Goal: Find contact information: Find contact information

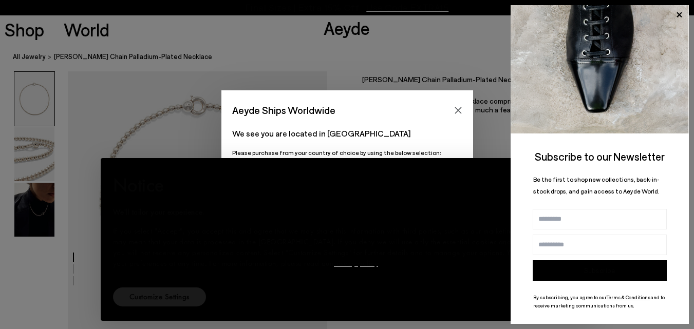
click at [170, 24] on div "Aeyde Ships Worldwide We see you are located in [GEOGRAPHIC_DATA] Please purcha…" at bounding box center [347, 164] width 694 height 329
click at [456, 109] on icon "Close" at bounding box center [458, 110] width 7 height 7
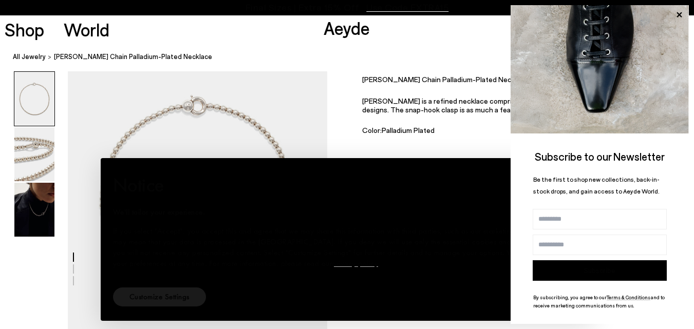
click at [435, 153] on div "× Notice We'll tailor your experience. If you select "Accept", you accept this …" at bounding box center [348, 239] width 510 height 179
click at [677, 10] on icon at bounding box center [679, 14] width 13 height 13
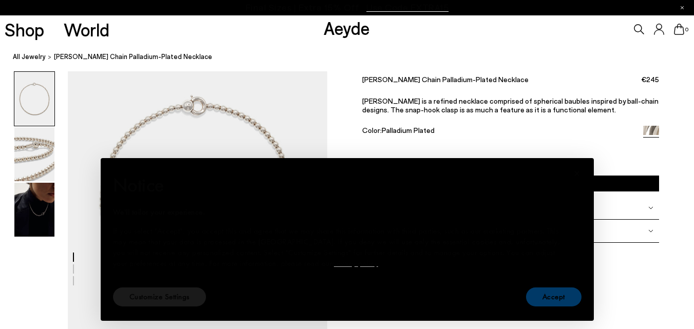
click at [553, 299] on font "Accept" at bounding box center [554, 297] width 23 height 10
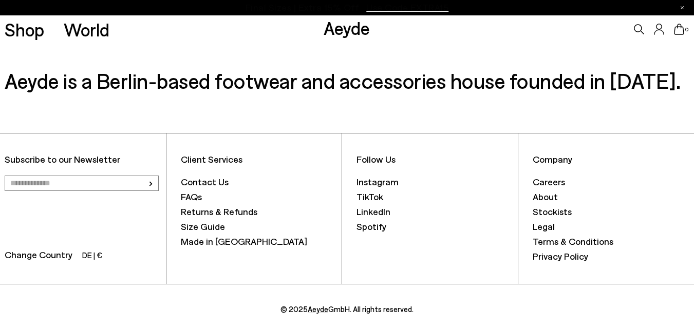
scroll to position [1286, 0]
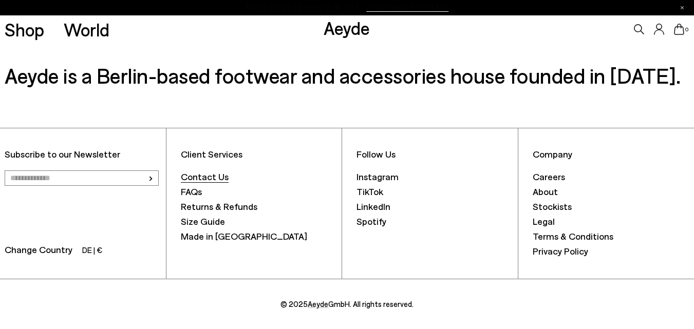
click at [214, 179] on font "Contact Us" at bounding box center [205, 176] width 48 height 11
